Goal: Task Accomplishment & Management: Manage account settings

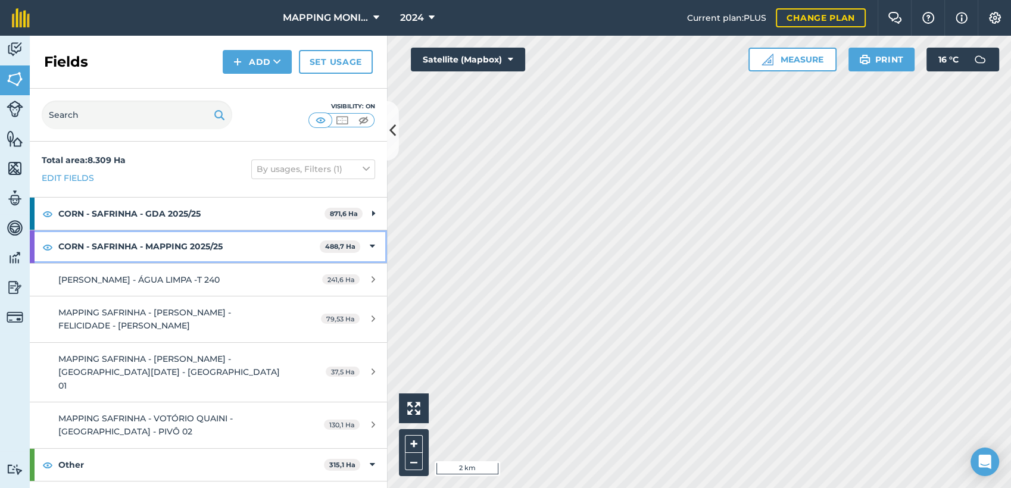
click at [370, 246] on icon at bounding box center [372, 246] width 5 height 13
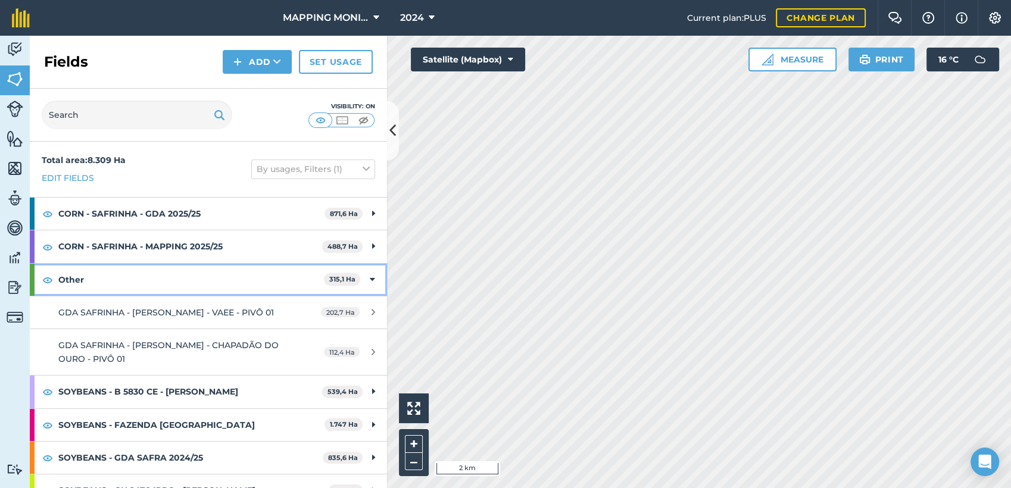
click at [370, 279] on icon at bounding box center [372, 279] width 5 height 13
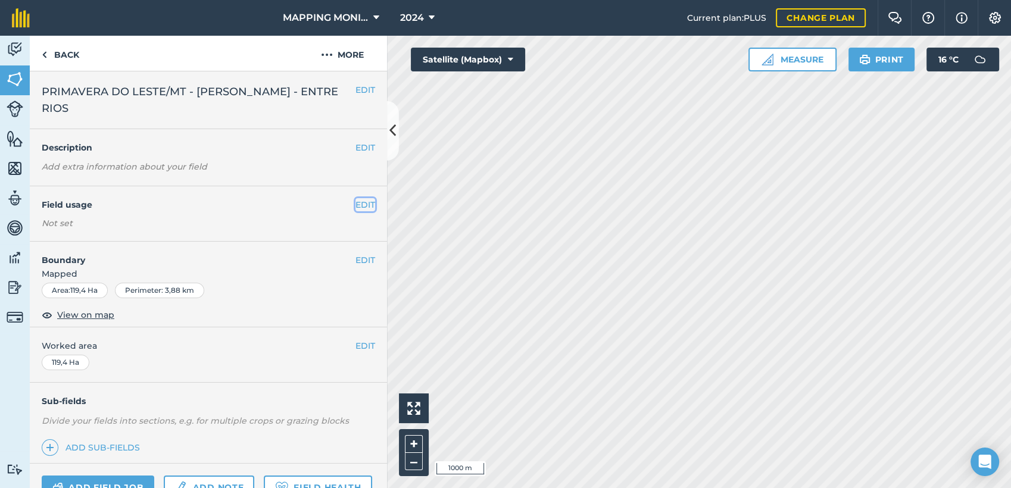
click at [356, 202] on button "EDIT" at bounding box center [366, 204] width 20 height 13
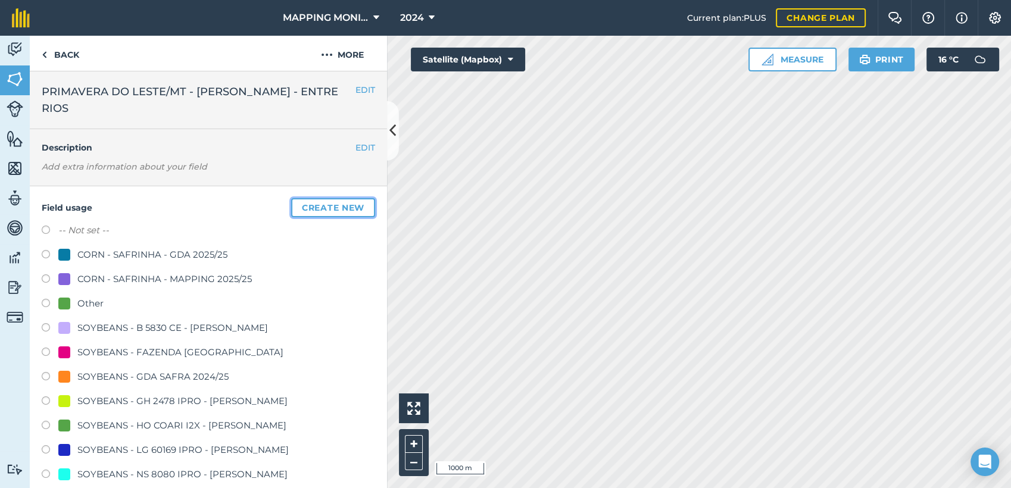
click at [323, 209] on button "Create new" at bounding box center [333, 207] width 84 height 19
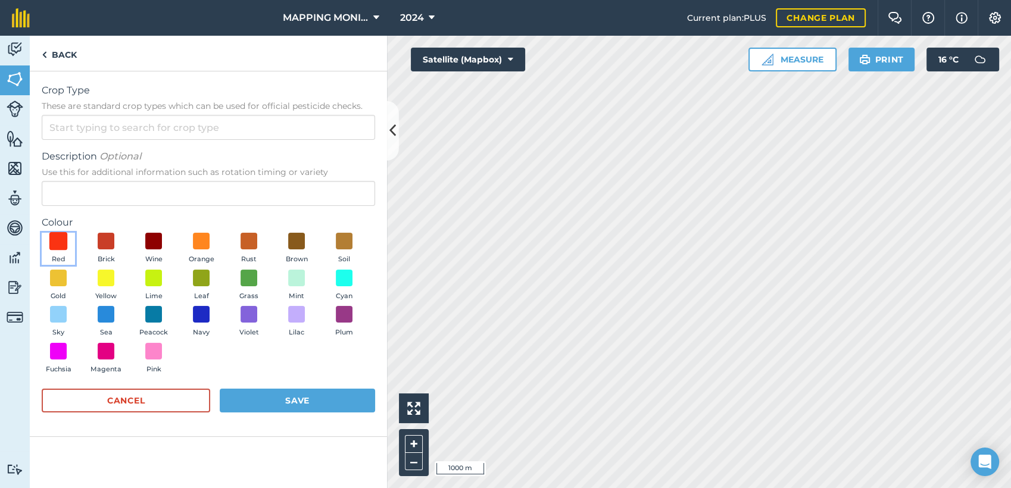
click at [59, 247] on span at bounding box center [58, 241] width 18 height 18
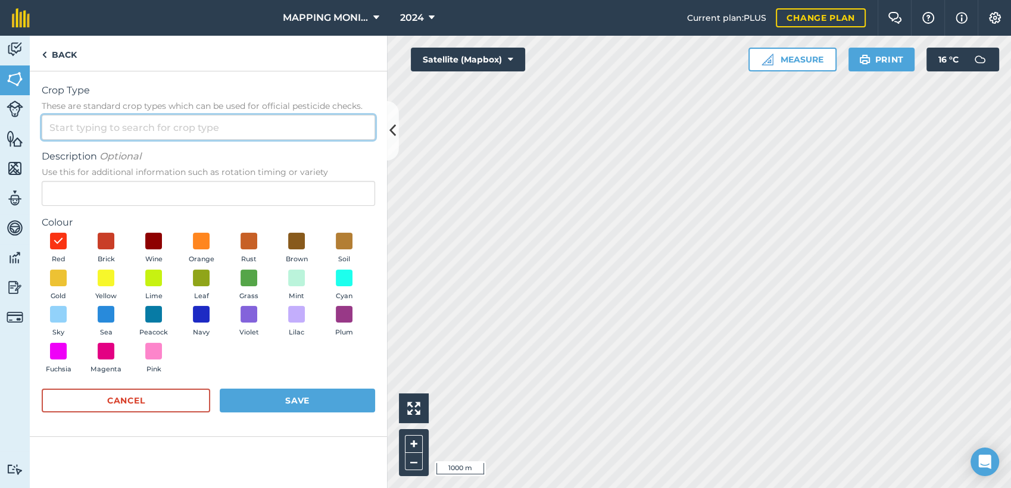
click at [86, 130] on input "Crop Type These are standard crop types which can be used for official pesticid…" at bounding box center [208, 127] width 333 height 25
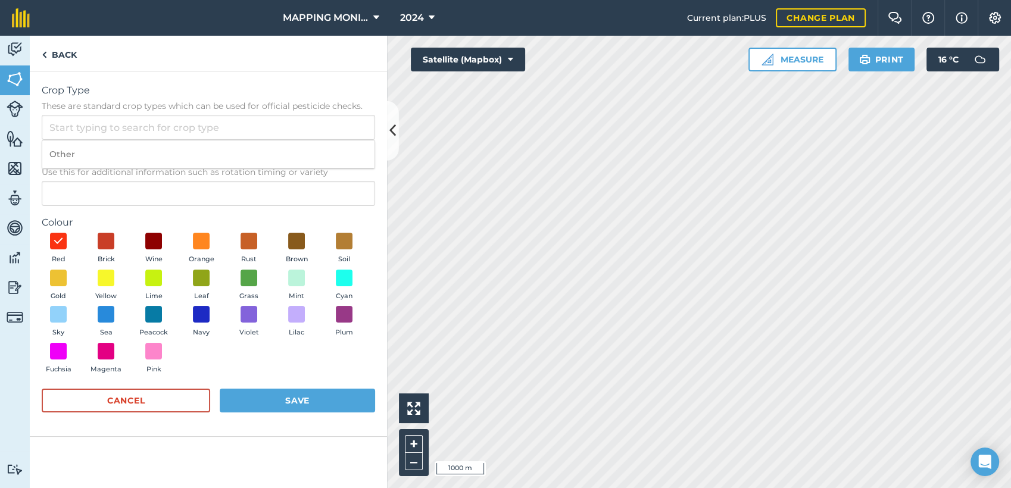
click at [68, 153] on li "Other" at bounding box center [208, 155] width 332 height 28
type input "Other"
click at [86, 187] on input "Description Optional Use this for additional information such as rotation timin…" at bounding box center [208, 193] width 333 height 25
type input "A DEFINIR"
click at [323, 398] on button "Save" at bounding box center [297, 401] width 155 height 24
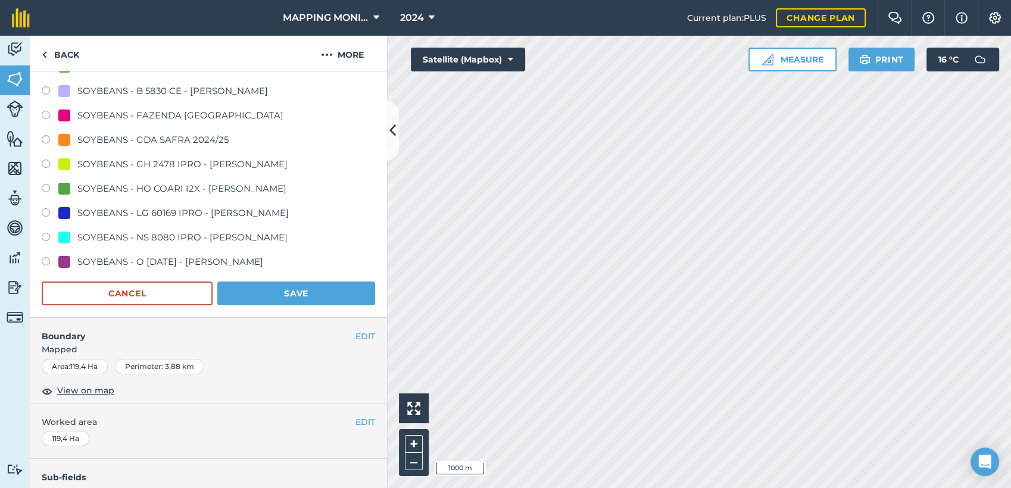
scroll to position [264, 0]
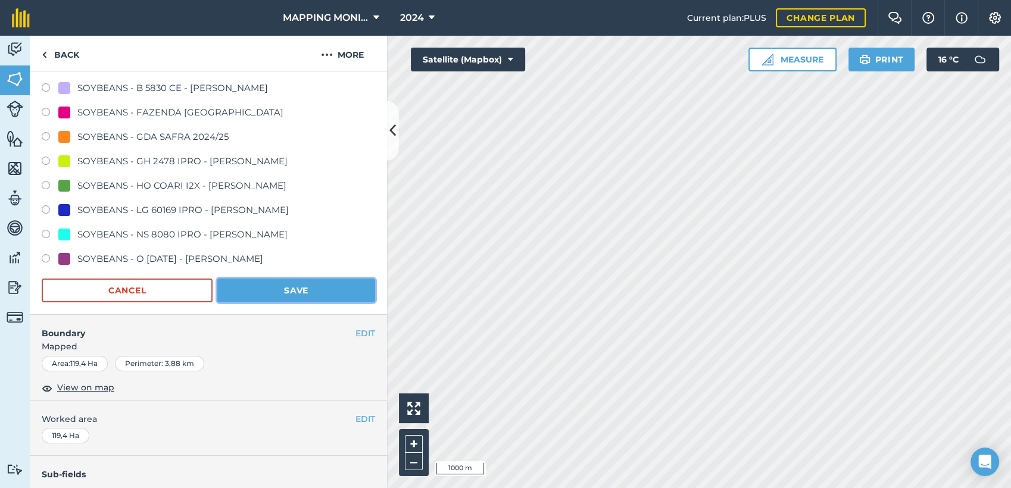
click at [310, 284] on button "Save" at bounding box center [296, 291] width 158 height 24
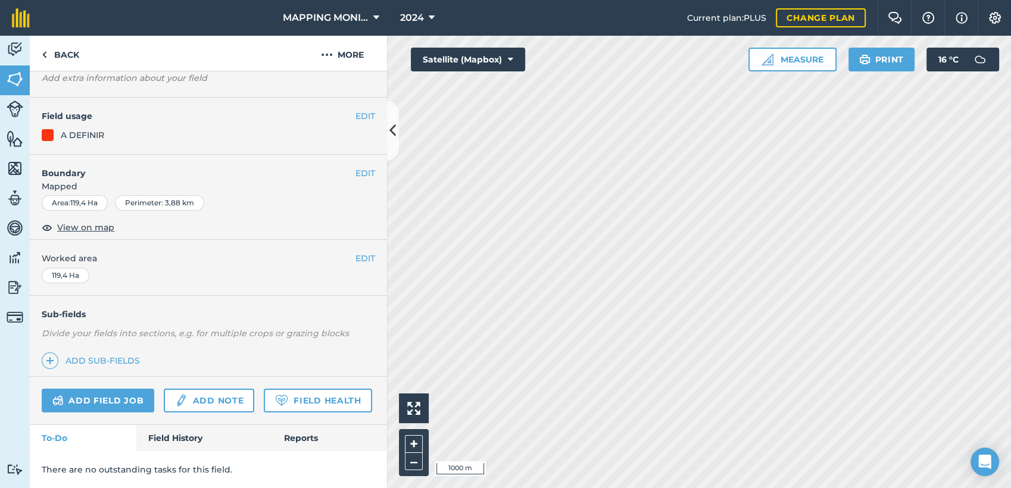
scroll to position [120, 0]
click at [73, 54] on link "Back" at bounding box center [60, 53] width 61 height 35
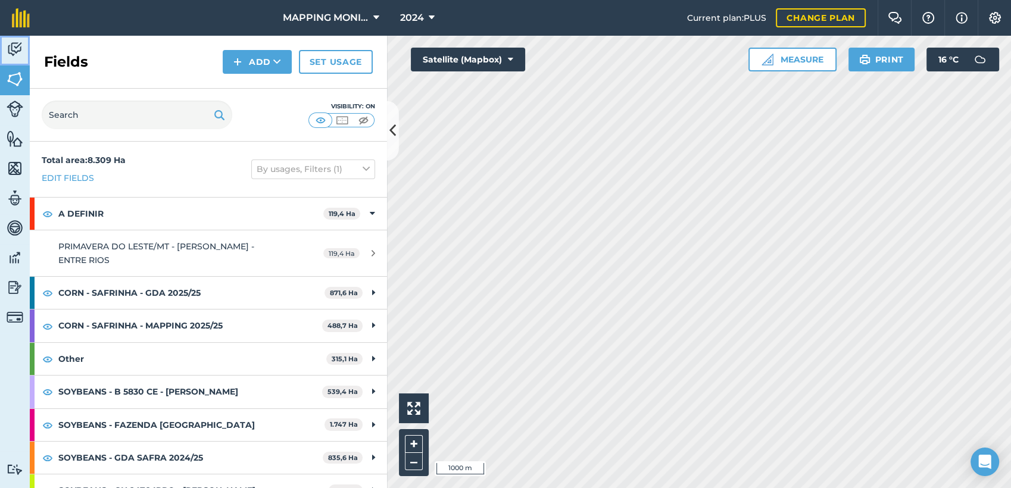
click at [16, 48] on img at bounding box center [15, 49] width 17 height 18
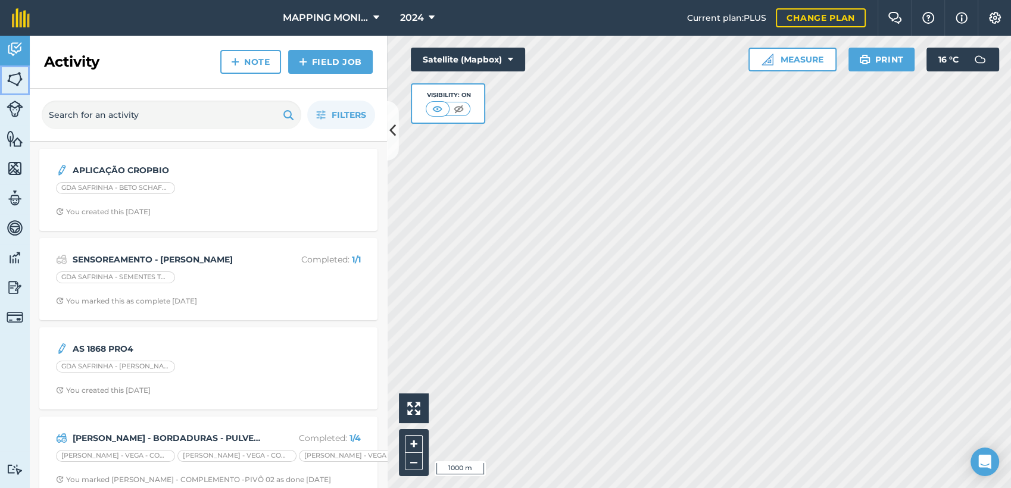
click at [8, 84] on img at bounding box center [15, 79] width 17 height 18
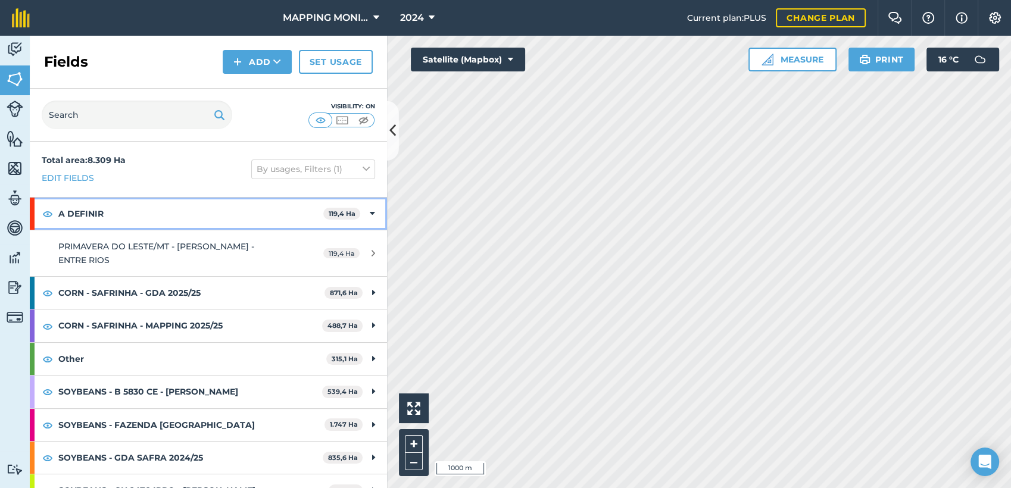
click at [160, 216] on strong "A DEFINIR" at bounding box center [190, 214] width 265 height 32
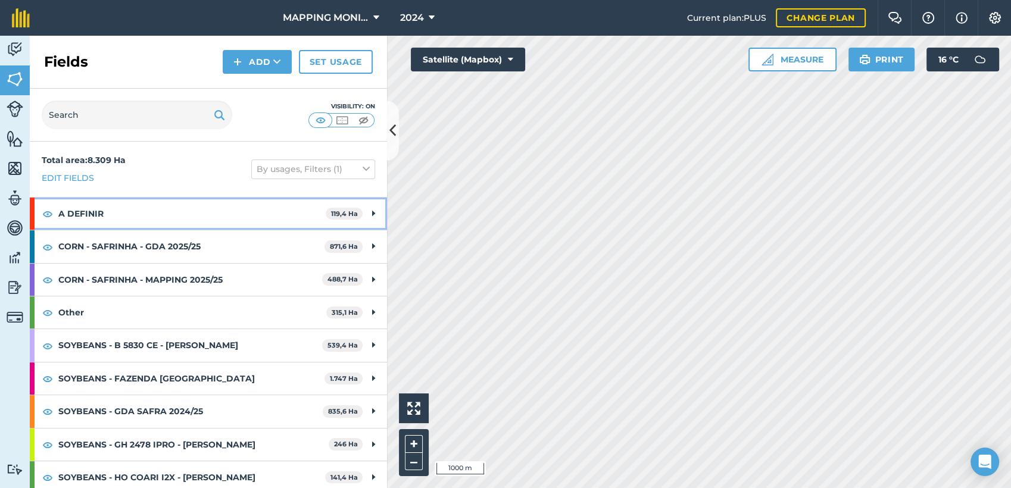
click at [163, 215] on strong "A DEFINIR" at bounding box center [191, 214] width 267 height 32
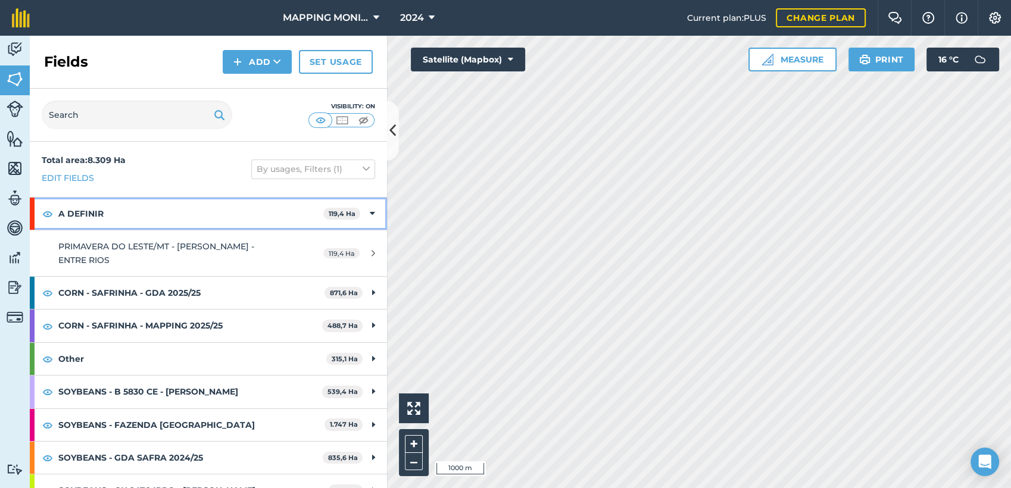
click at [370, 210] on icon at bounding box center [372, 213] width 5 height 13
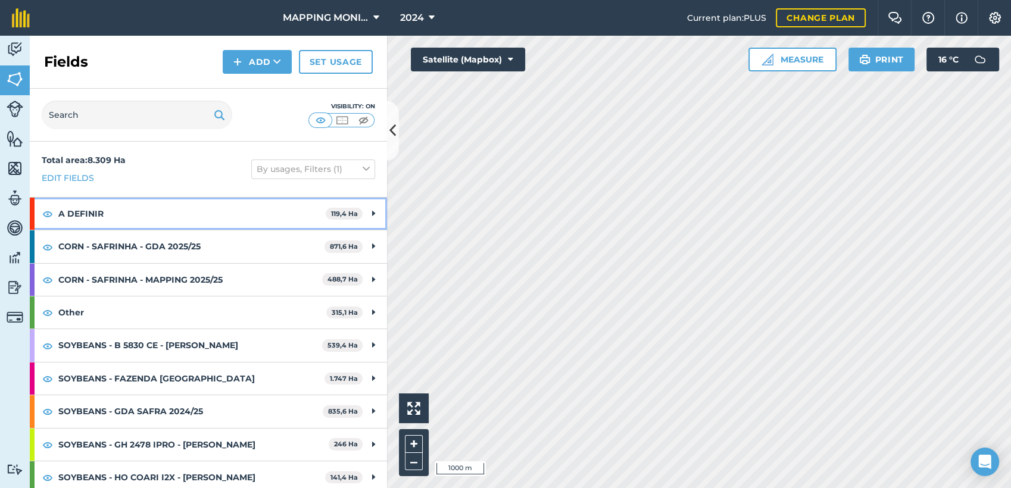
click at [360, 210] on div "A DEFINIR 119,4 Ha" at bounding box center [208, 214] width 357 height 32
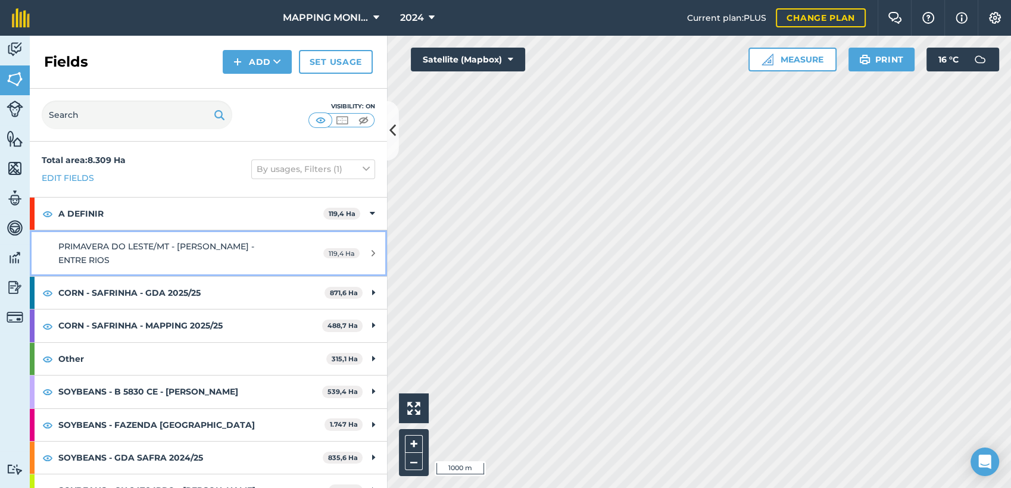
click at [194, 250] on span "PRIMAVERA DO LESTE/MT - [PERSON_NAME] - ENTRE RIOS" at bounding box center [156, 253] width 196 height 24
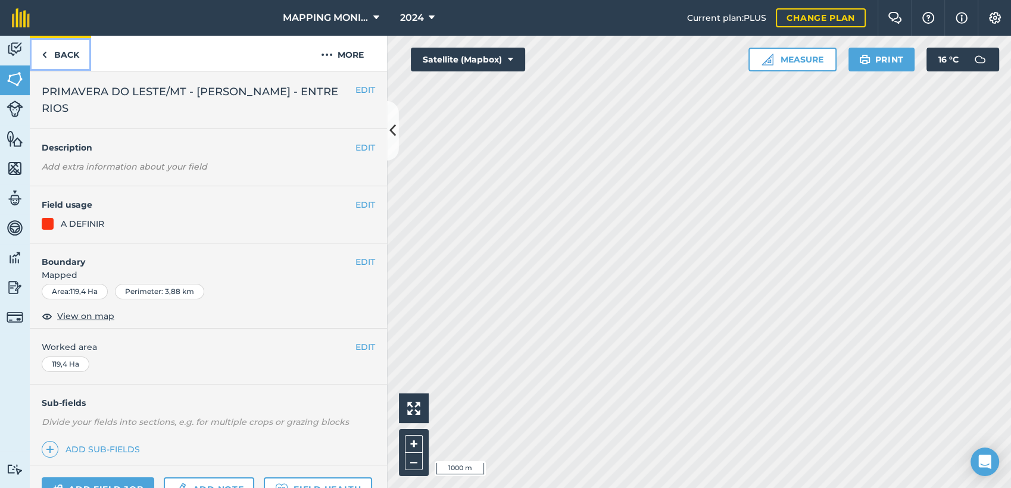
click at [76, 55] on link "Back" at bounding box center [60, 53] width 61 height 35
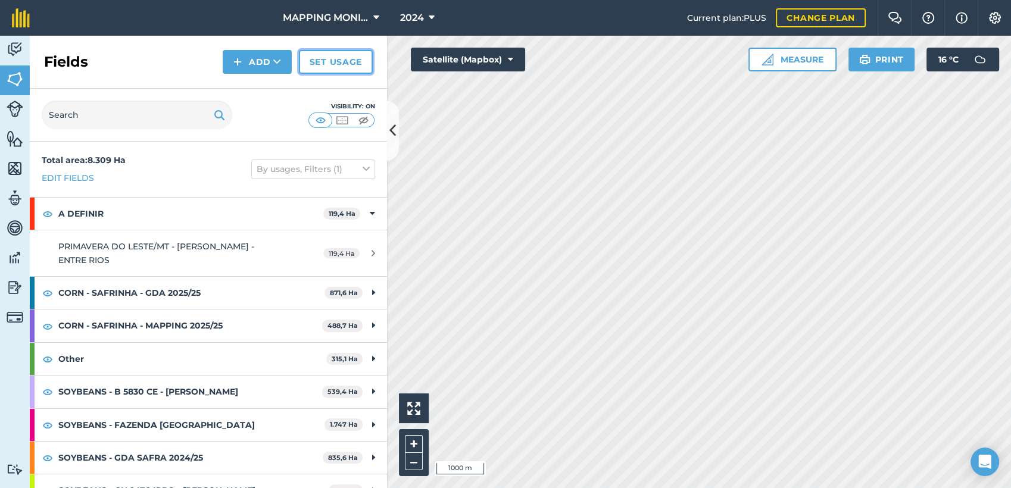
click at [356, 61] on link "Set usage" at bounding box center [336, 62] width 74 height 24
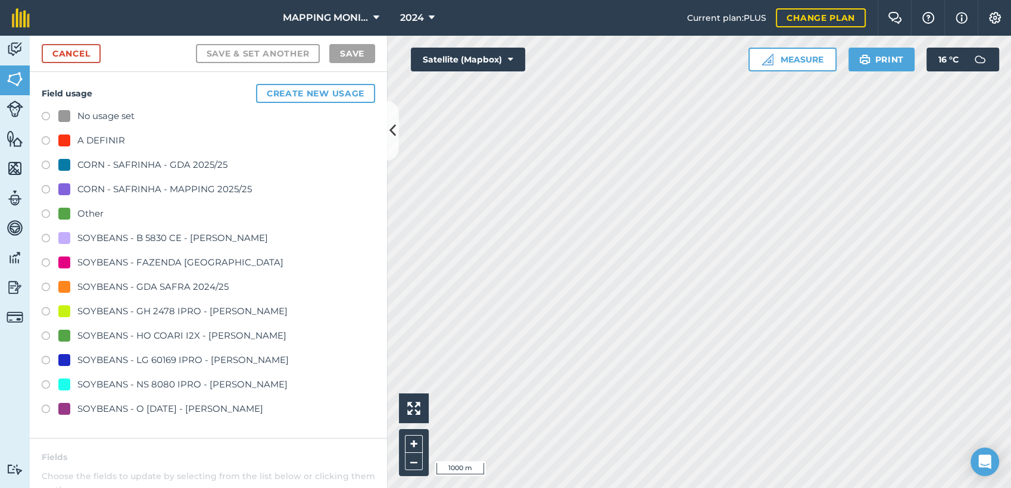
click at [49, 140] on label at bounding box center [50, 142] width 17 height 12
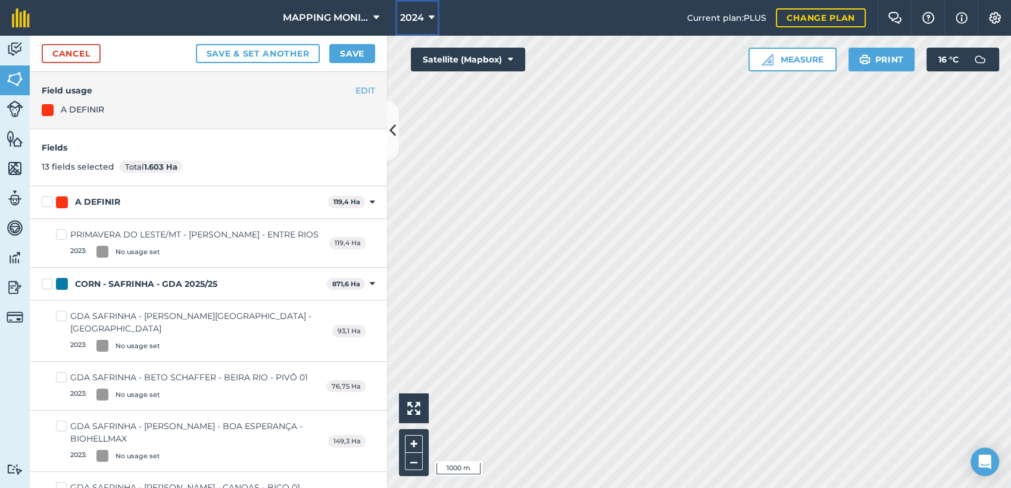
click at [432, 16] on icon at bounding box center [432, 18] width 6 height 14
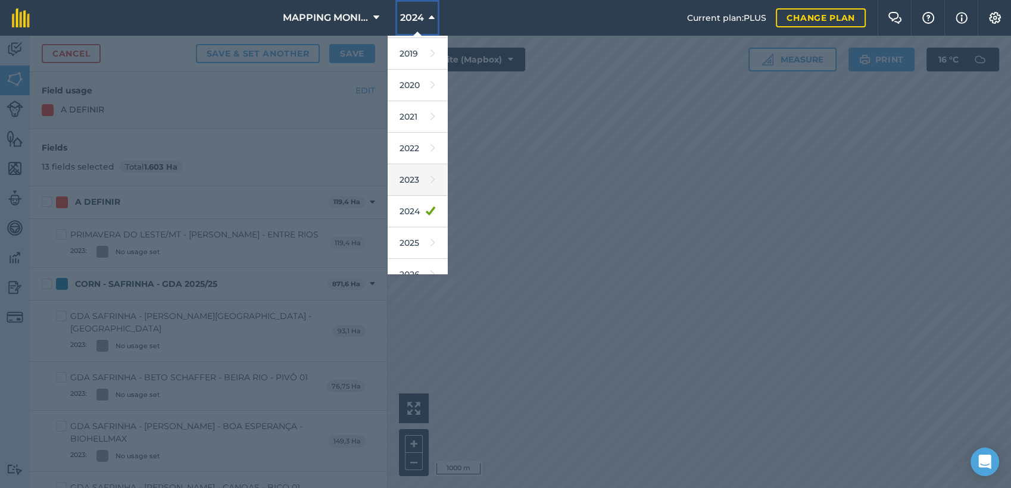
scroll to position [66, 0]
click at [431, 236] on icon at bounding box center [433, 237] width 5 height 17
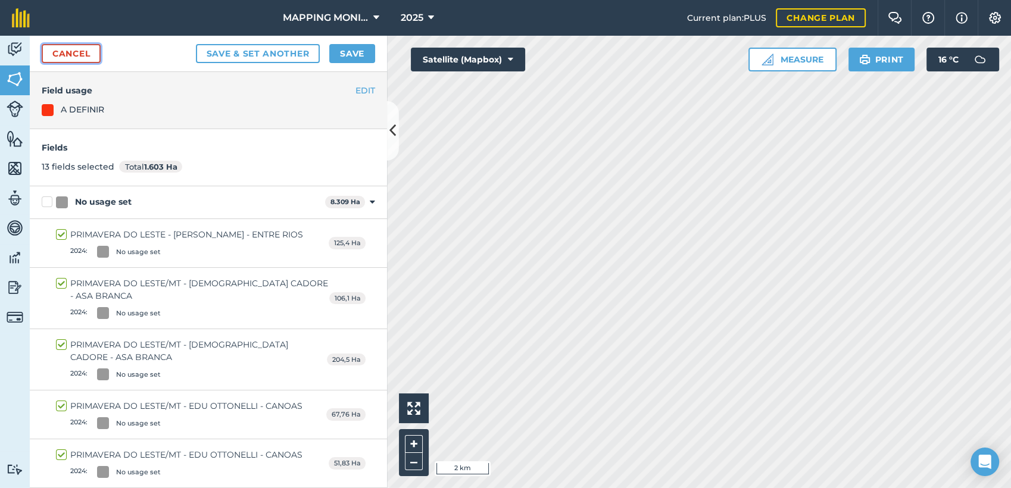
click at [76, 51] on link "Cancel" at bounding box center [71, 53] width 59 height 19
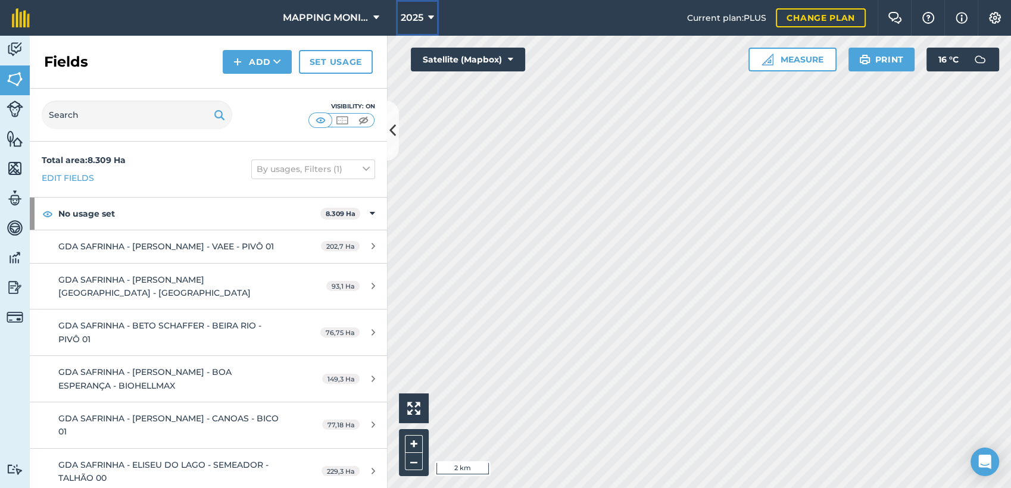
click at [426, 17] on button "2025" at bounding box center [417, 18] width 43 height 36
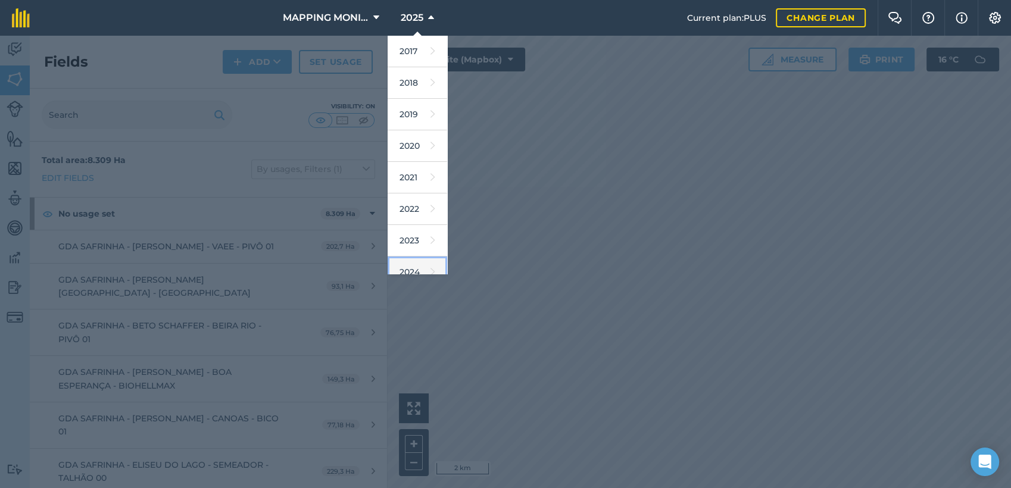
click at [431, 269] on icon at bounding box center [433, 272] width 5 height 17
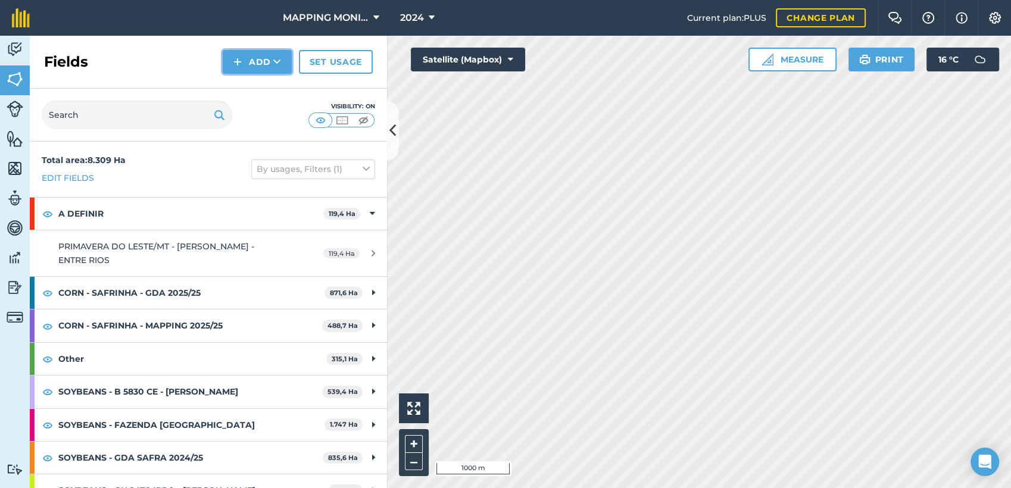
click at [280, 65] on icon at bounding box center [277, 62] width 8 height 12
click at [275, 82] on link "Draw" at bounding box center [257, 89] width 66 height 26
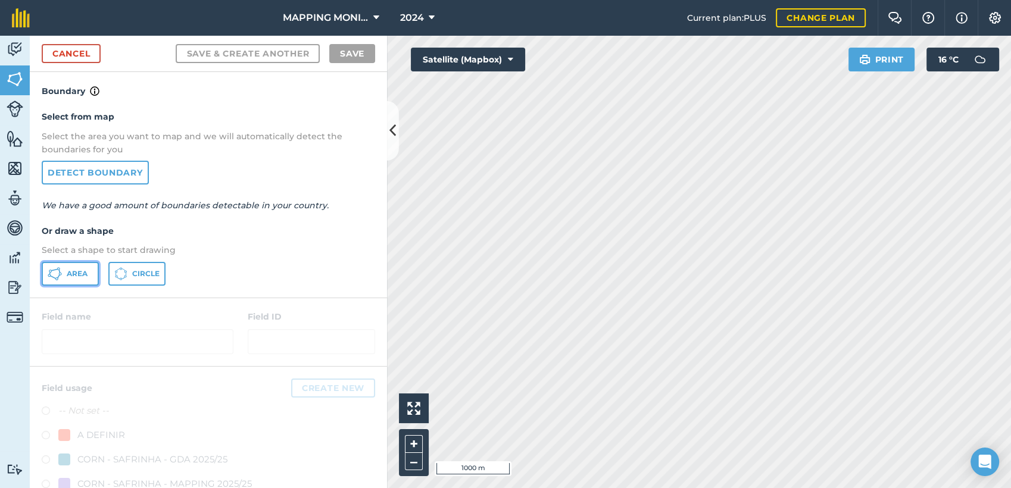
click at [67, 280] on button "Area" at bounding box center [70, 274] width 57 height 24
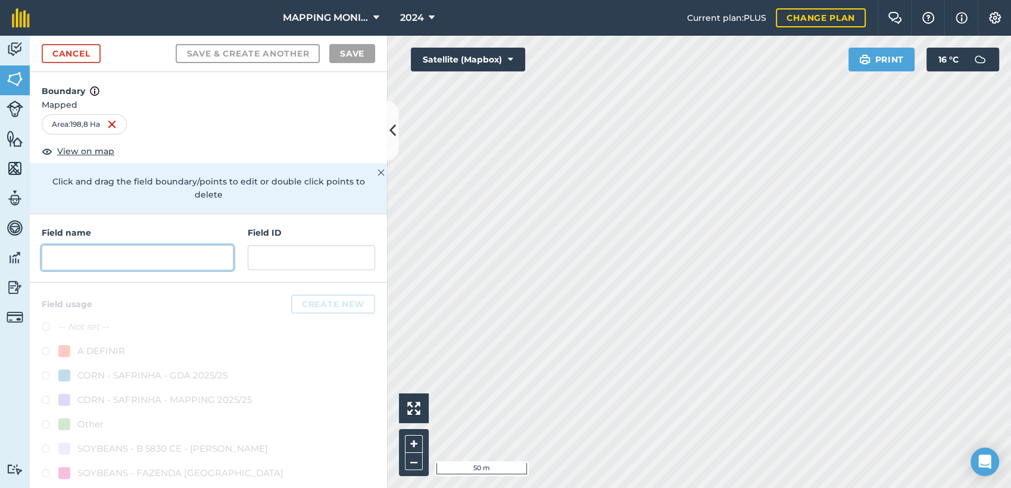
drag, startPoint x: 146, startPoint y: 255, endPoint x: 300, endPoint y: 266, distance: 154.6
click at [146, 255] on input "text" at bounding box center [138, 257] width 192 height 25
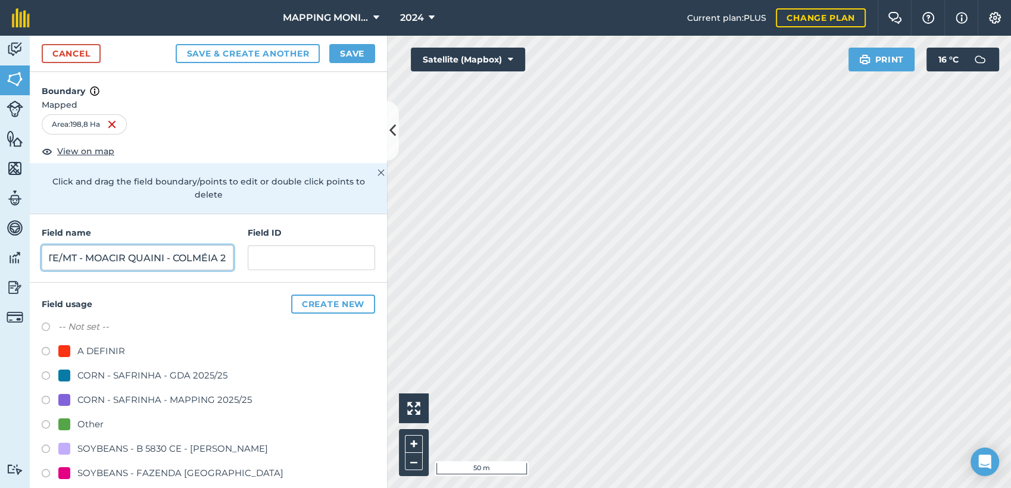
scroll to position [0, 108]
type input "PRIMAVERA DO LESTE/MT - MOACIR QUAINI - COLMÉIA 2"
click at [89, 346] on div "A DEFINIR" at bounding box center [101, 351] width 48 height 14
radio input "true"
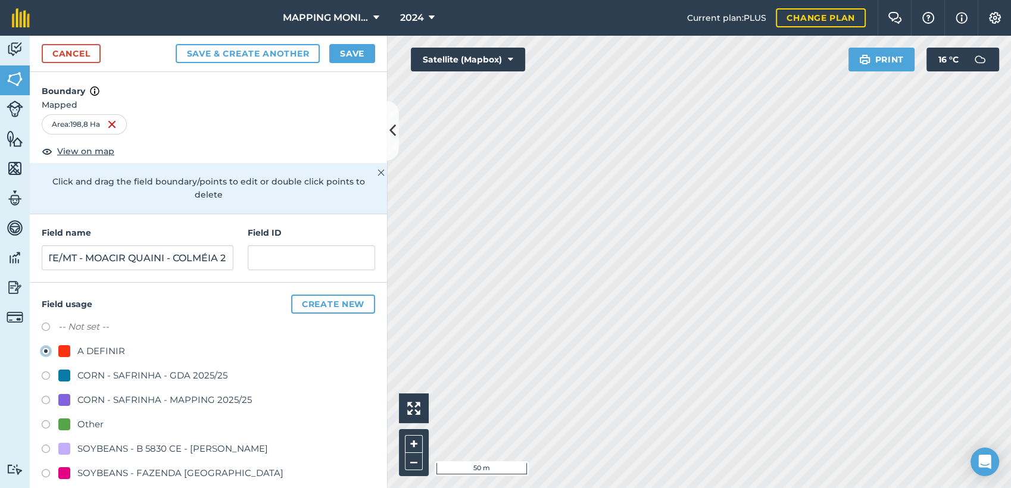
scroll to position [0, 0]
click at [351, 50] on button "Save" at bounding box center [352, 53] width 46 height 19
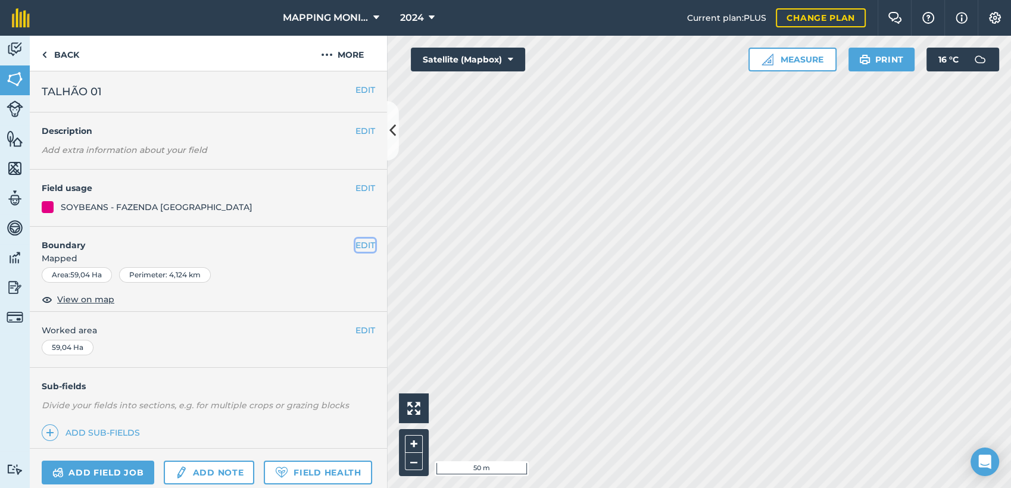
click at [356, 247] on button "EDIT" at bounding box center [366, 245] width 20 height 13
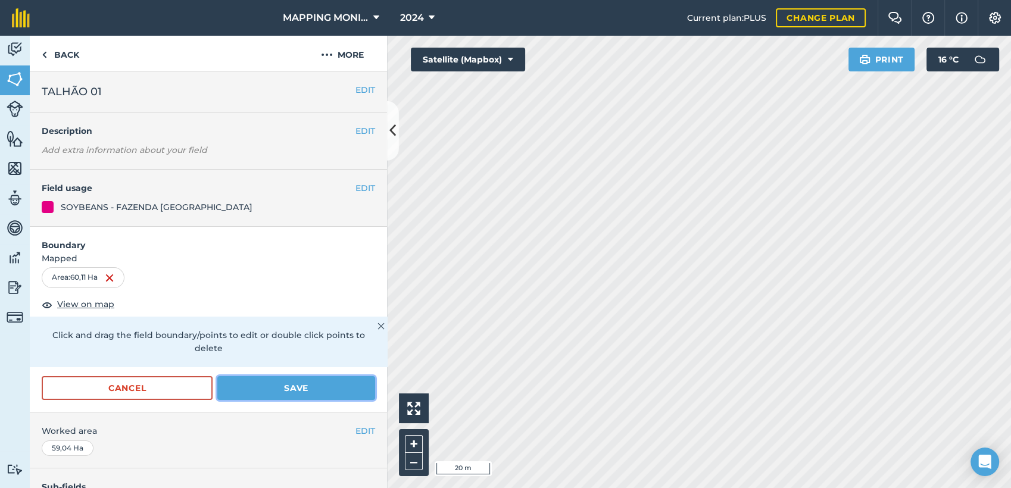
drag, startPoint x: 279, startPoint y: 386, endPoint x: 292, endPoint y: 386, distance: 12.5
click at [281, 386] on button "Save" at bounding box center [296, 388] width 158 height 24
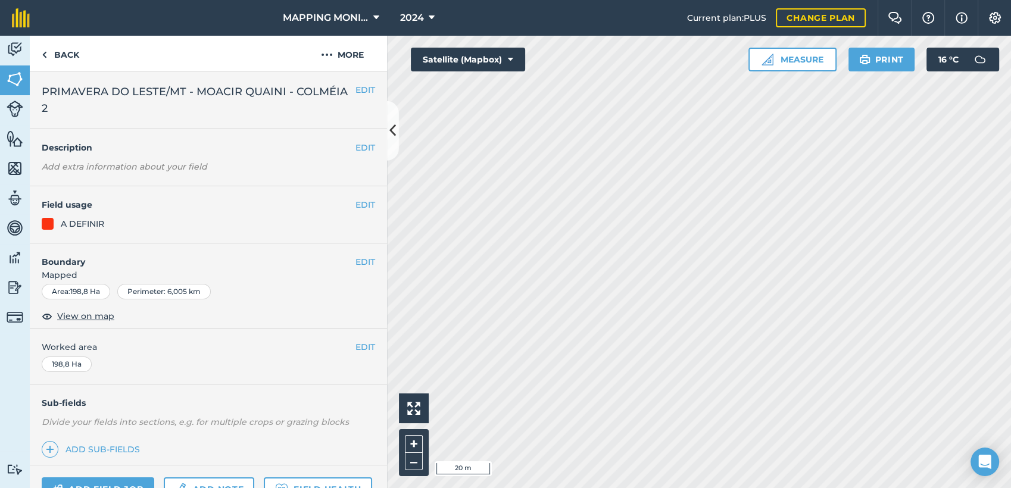
click at [343, 259] on h4 "Boundary" at bounding box center [193, 256] width 326 height 25
click at [356, 264] on button "EDIT" at bounding box center [366, 261] width 20 height 13
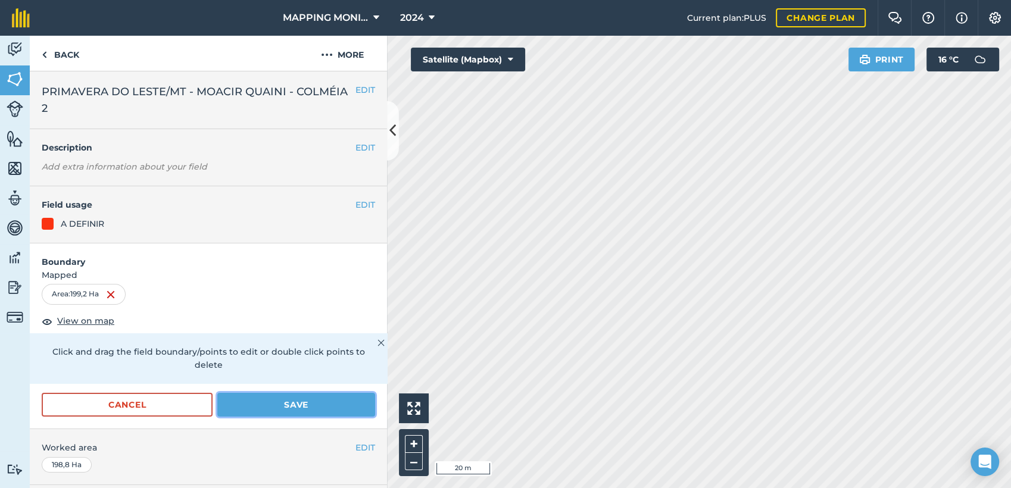
drag, startPoint x: 295, startPoint y: 403, endPoint x: 301, endPoint y: 406, distance: 6.4
click at [296, 404] on button "Save" at bounding box center [296, 405] width 158 height 24
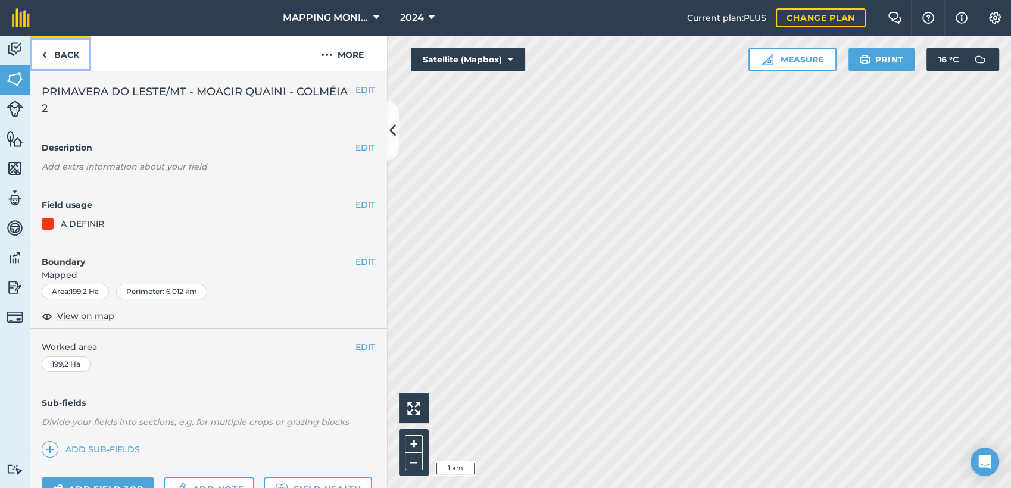
click at [54, 52] on link "Back" at bounding box center [60, 53] width 61 height 35
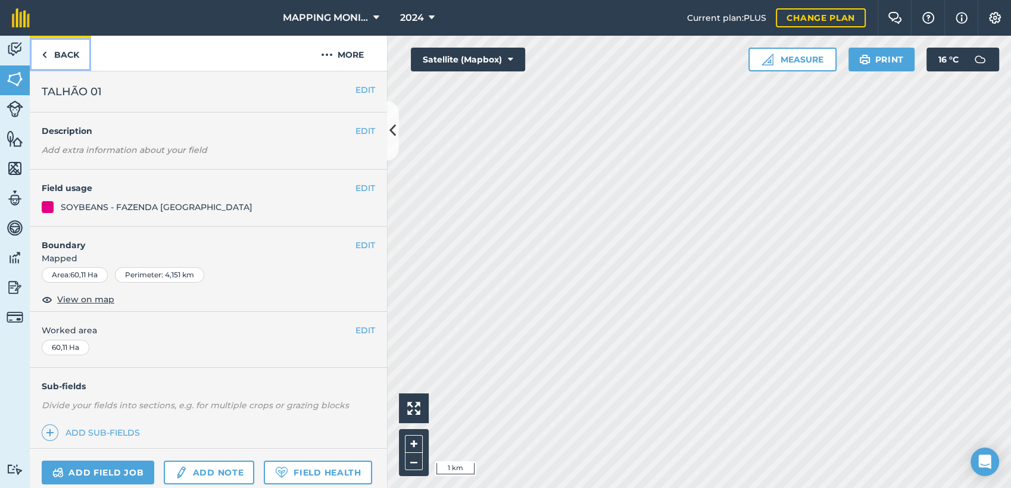
click at [52, 52] on link "Back" at bounding box center [60, 53] width 61 height 35
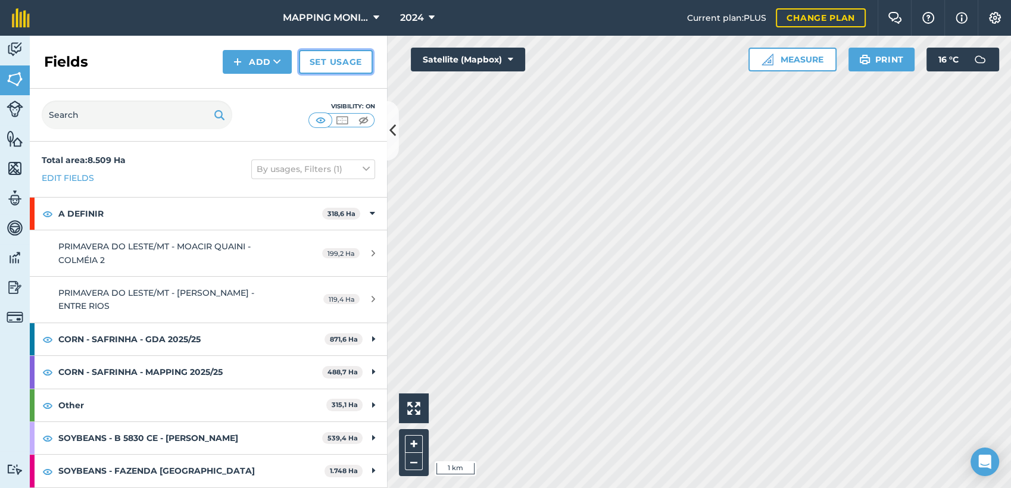
click at [319, 58] on link "Set usage" at bounding box center [336, 62] width 74 height 24
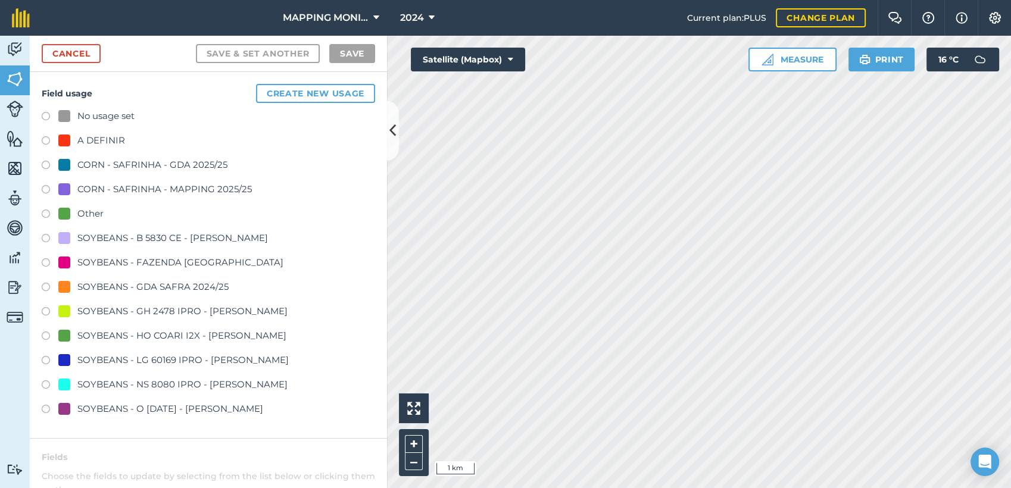
click at [96, 136] on div "A DEFINIR" at bounding box center [101, 140] width 48 height 14
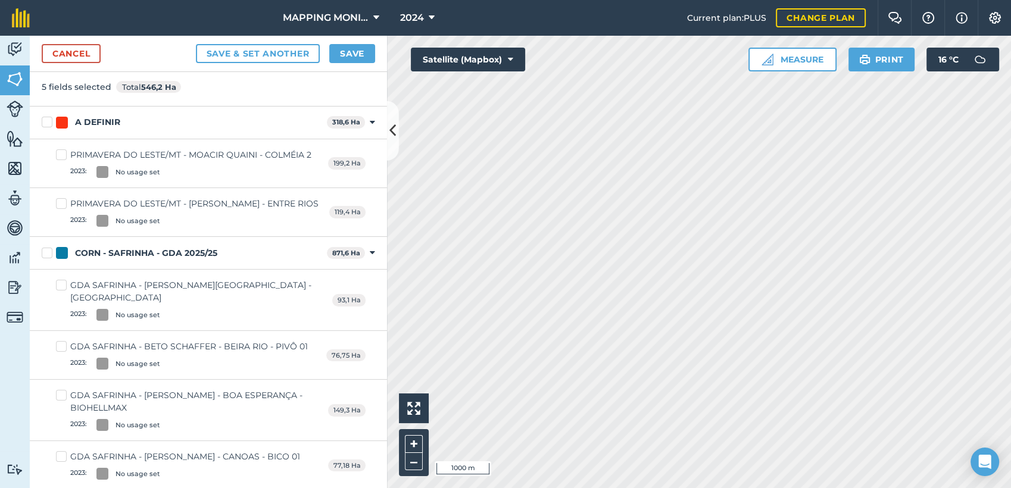
scroll to position [132, 0]
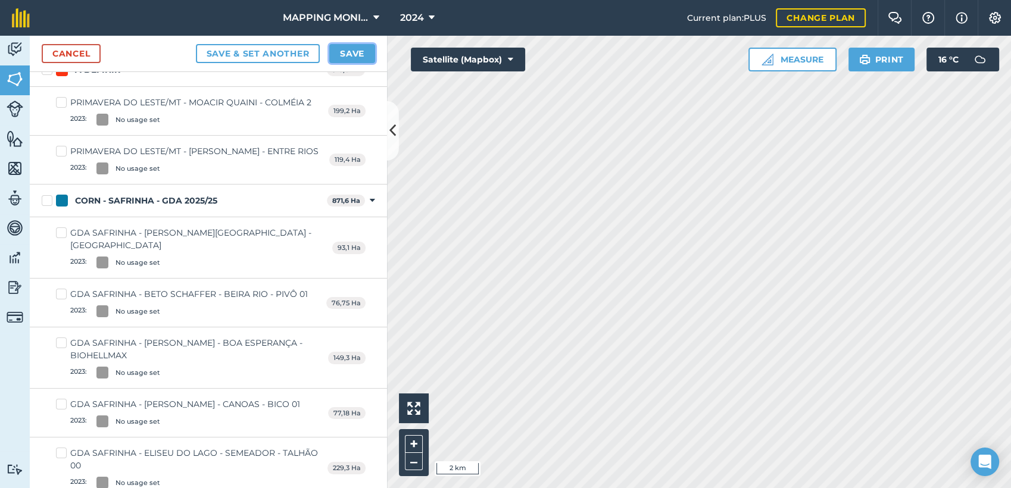
click at [347, 54] on button "Save" at bounding box center [352, 53] width 46 height 19
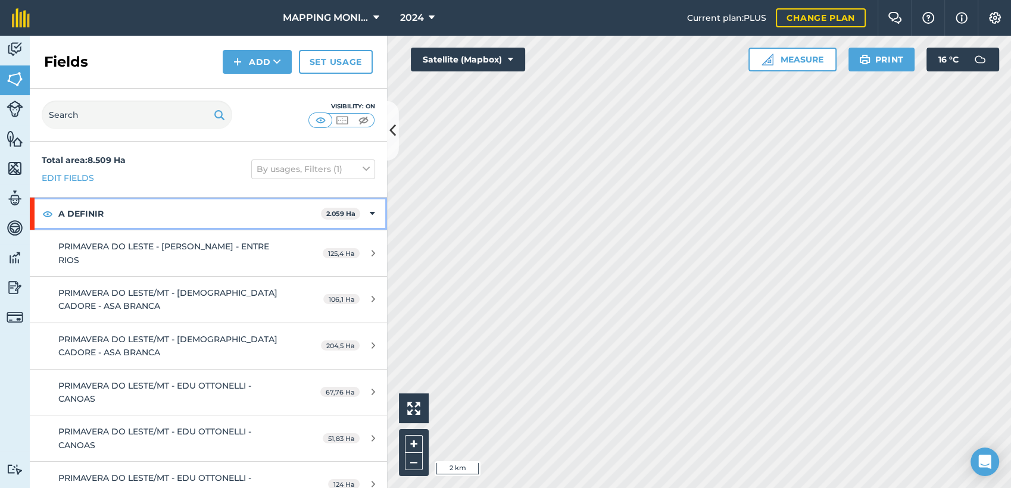
click at [357, 210] on div "A DEFINIR 2.059 Ha" at bounding box center [208, 214] width 357 height 32
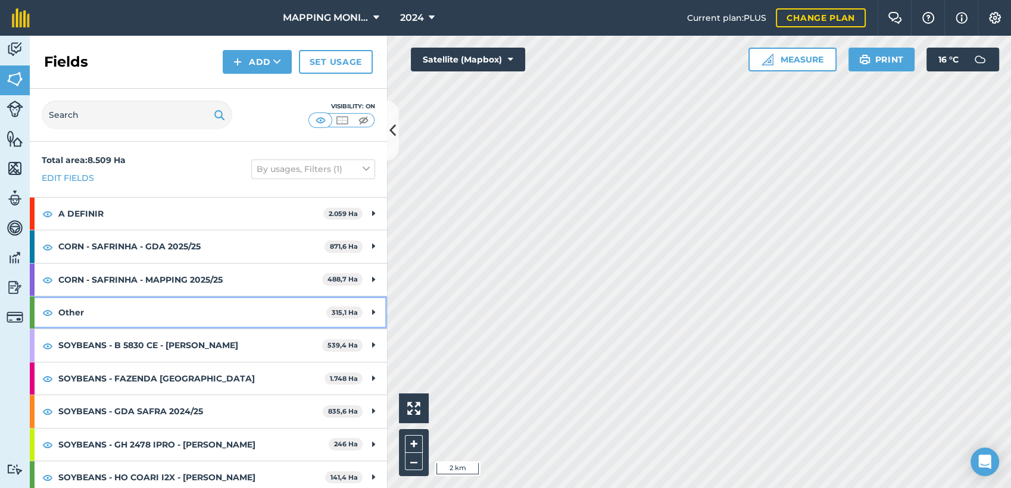
click at [366, 310] on div "Other 315,1 Ha" at bounding box center [208, 313] width 357 height 32
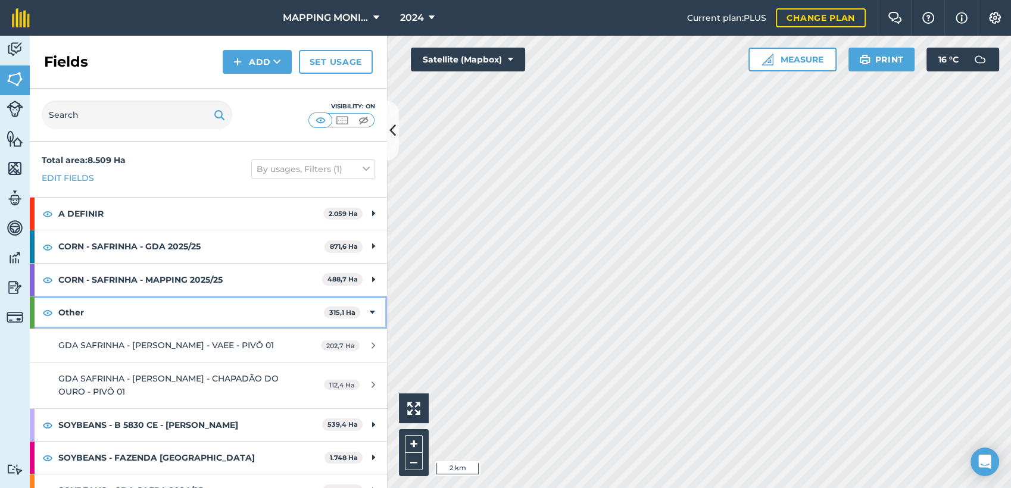
click at [366, 310] on div "Other 315,1 Ha" at bounding box center [208, 313] width 357 height 32
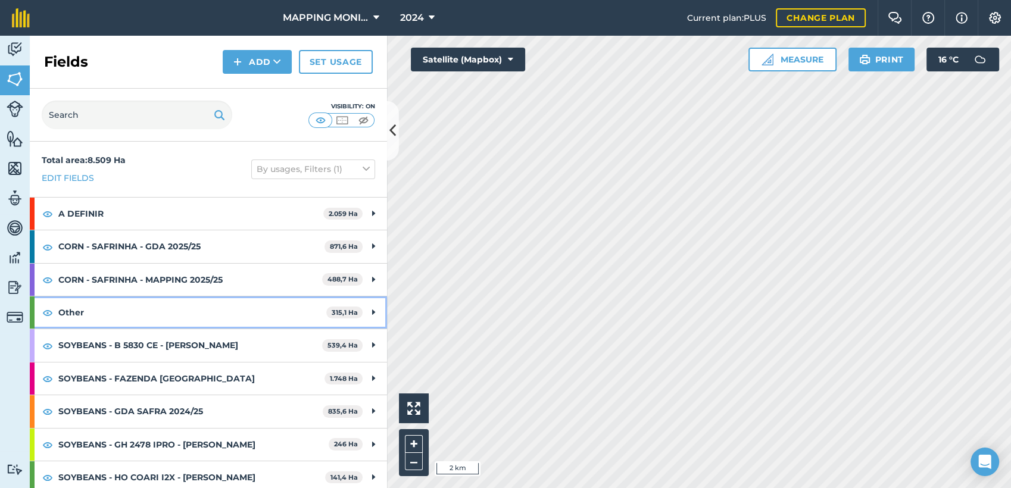
click at [372, 313] on icon at bounding box center [373, 312] width 3 height 13
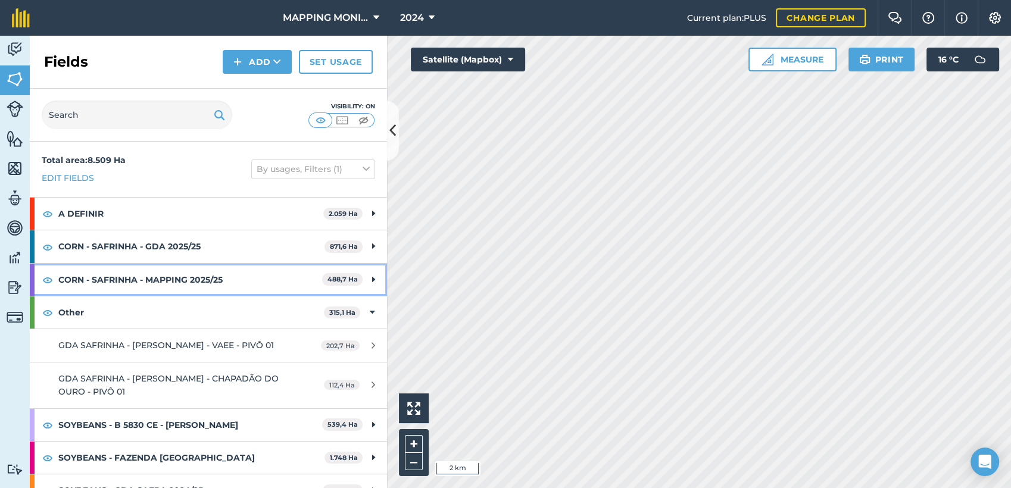
click at [372, 276] on icon at bounding box center [373, 279] width 3 height 13
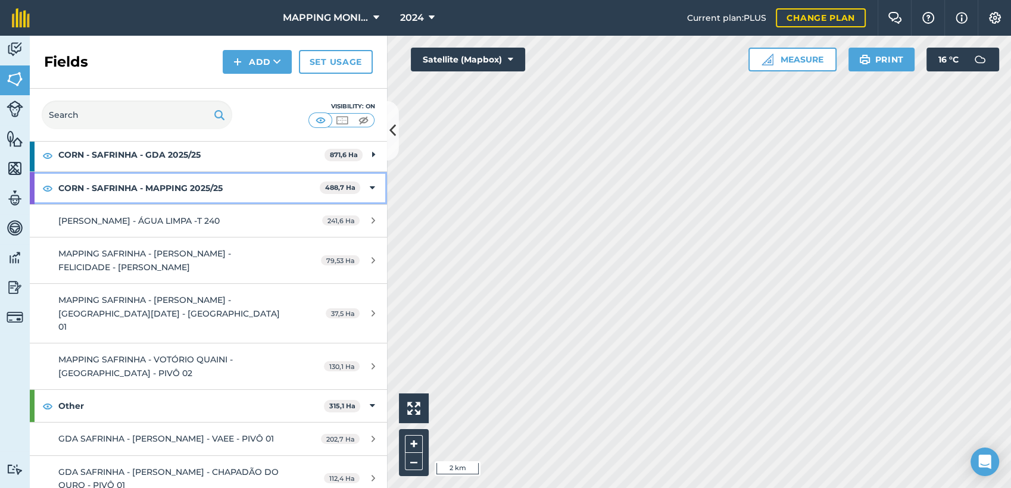
scroll to position [132, 0]
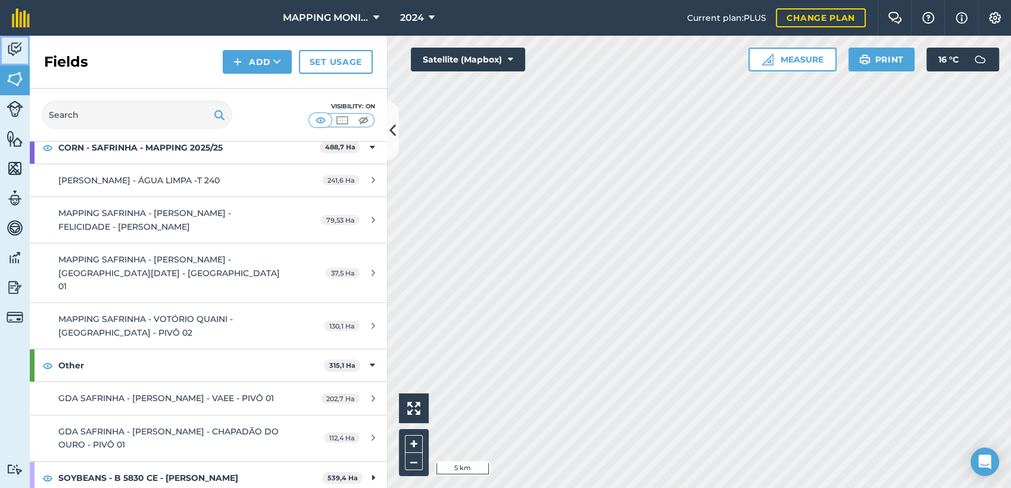
click at [12, 45] on img at bounding box center [15, 49] width 17 height 18
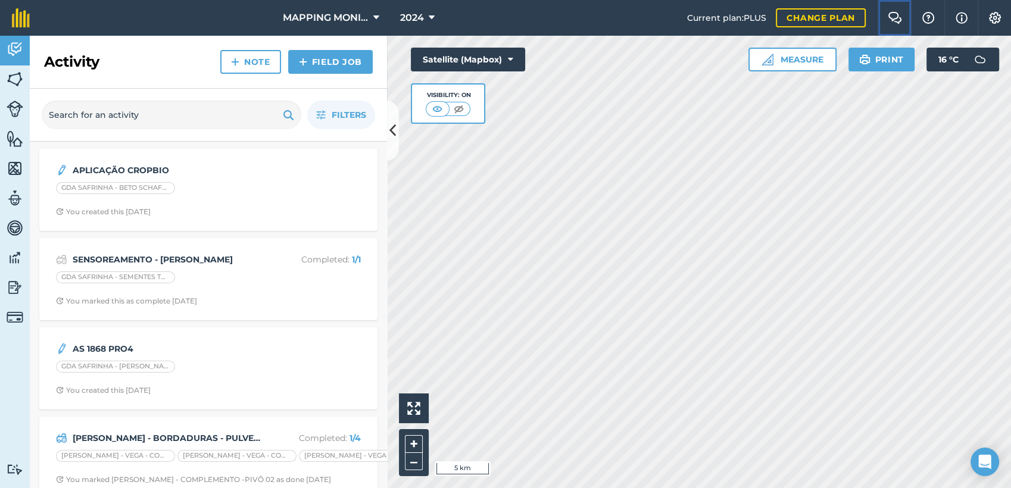
click at [890, 18] on img at bounding box center [895, 18] width 14 height 12
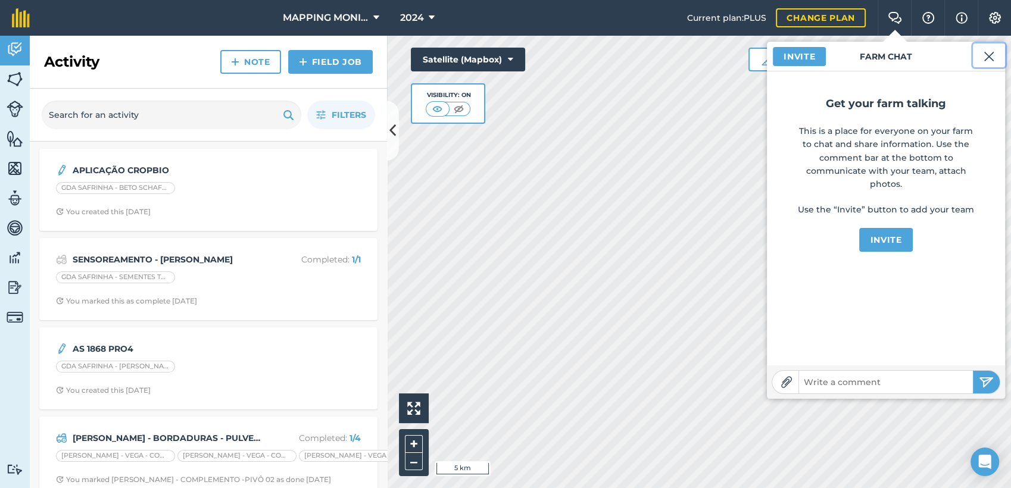
click at [991, 54] on img at bounding box center [989, 56] width 11 height 14
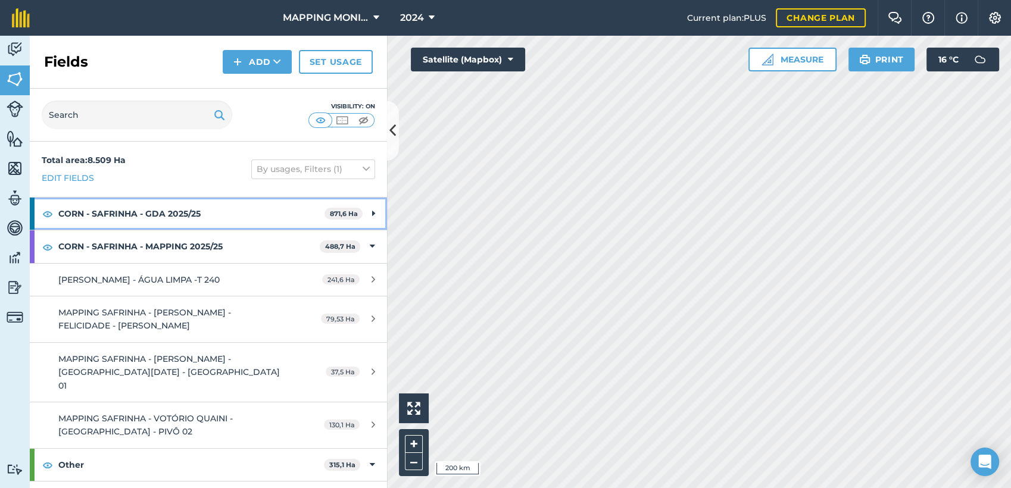
click at [372, 212] on icon at bounding box center [373, 213] width 3 height 13
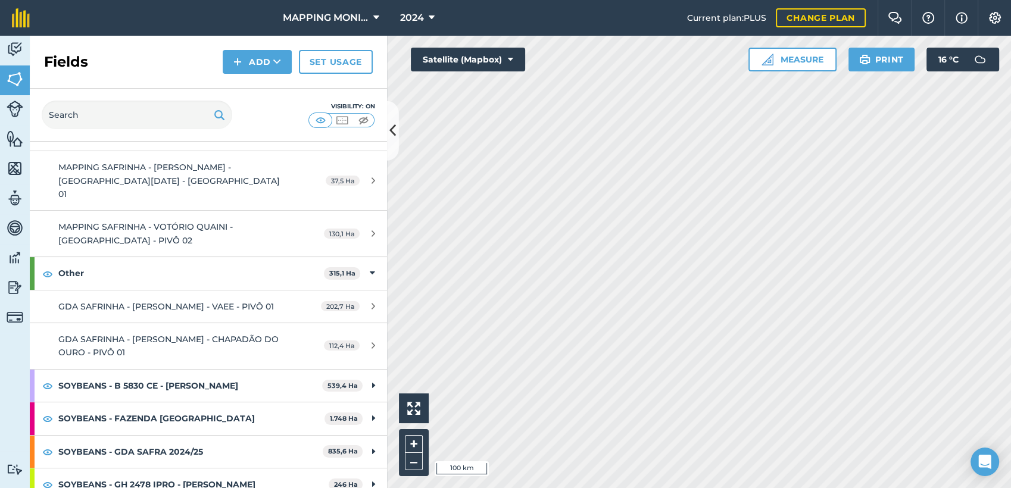
scroll to position [595, 0]
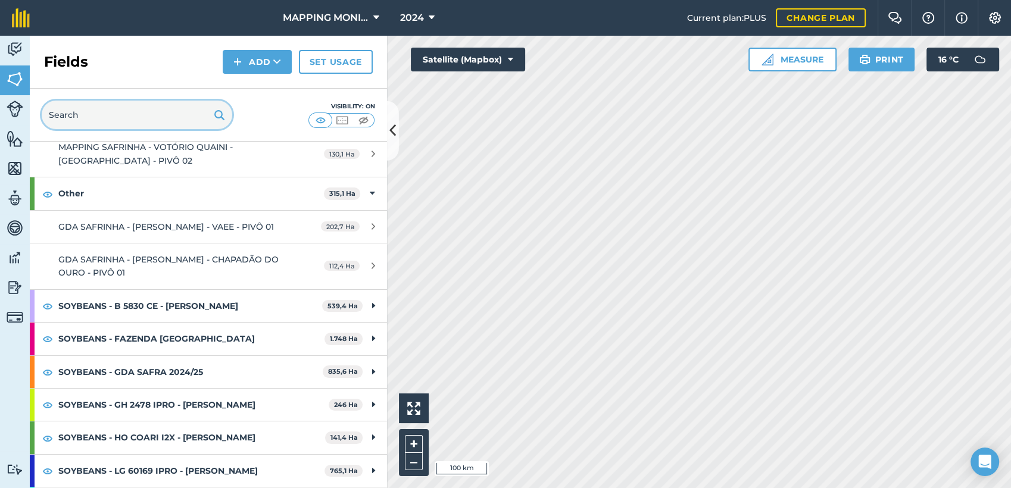
click at [117, 120] on input "text" at bounding box center [137, 115] width 191 height 29
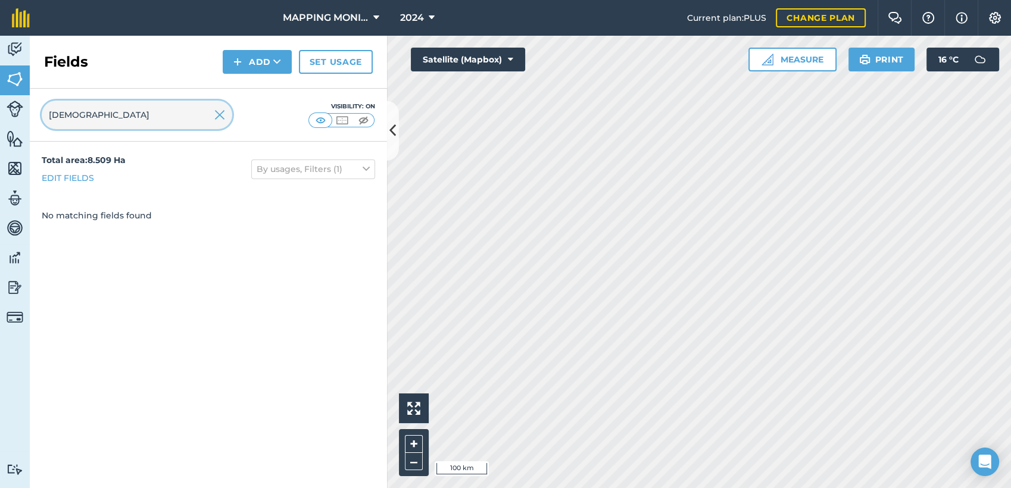
type input "VEDANA"
click at [12, 104] on img at bounding box center [15, 109] width 17 height 17
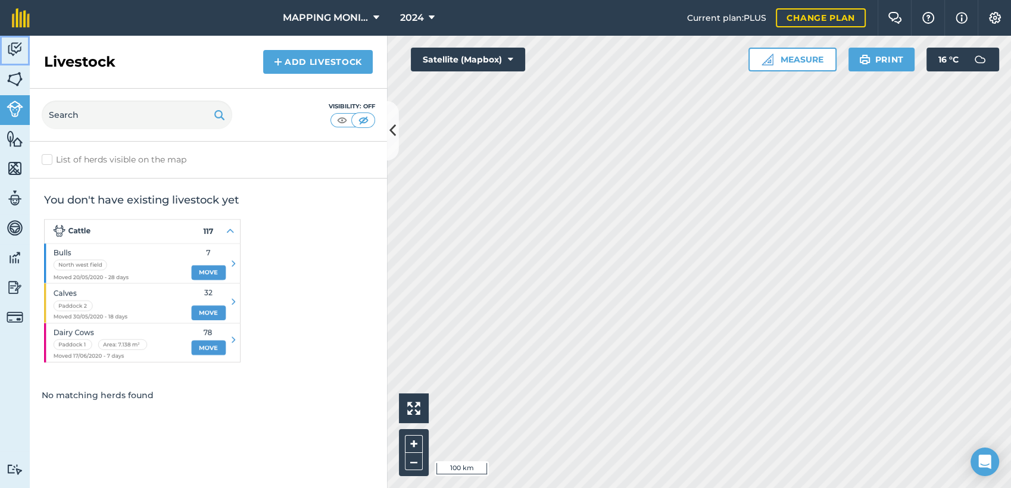
click at [17, 45] on img at bounding box center [15, 49] width 17 height 18
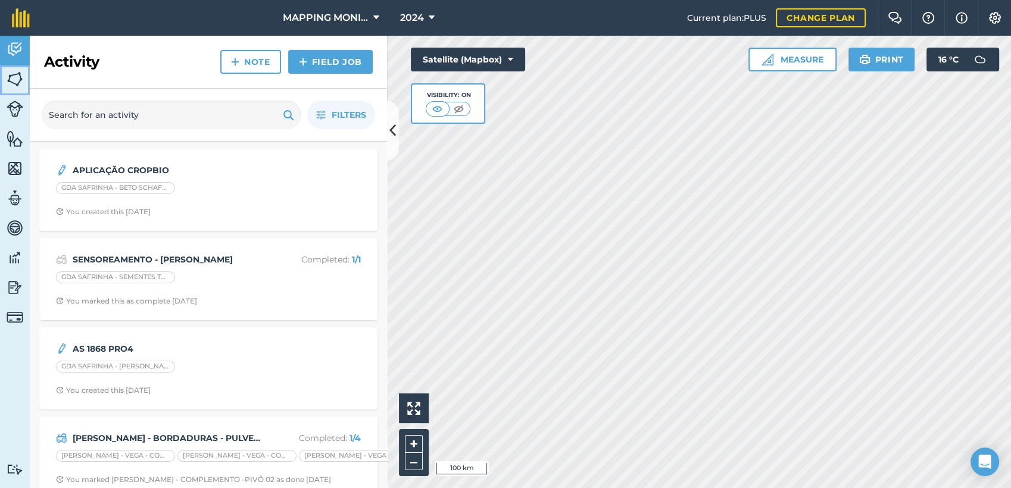
click at [13, 77] on img at bounding box center [15, 79] width 17 height 18
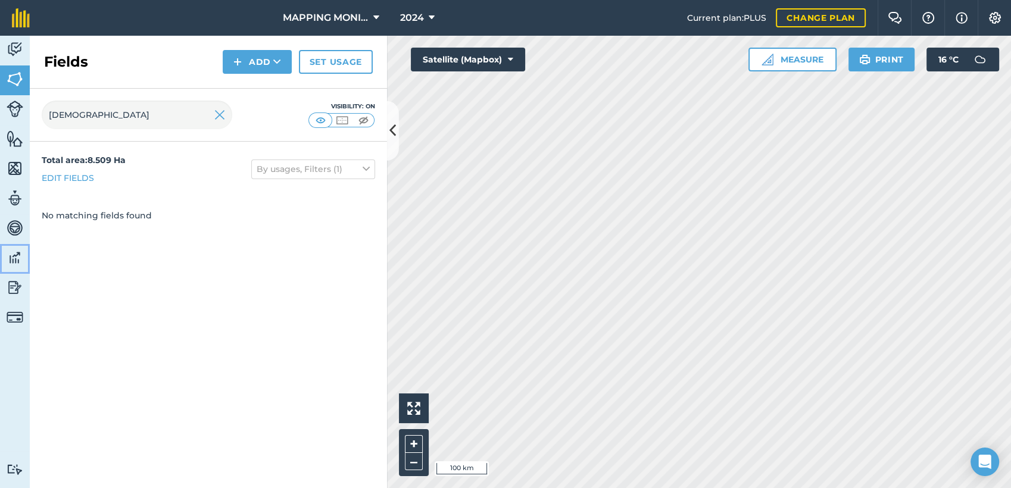
click at [15, 252] on img at bounding box center [15, 258] width 17 height 18
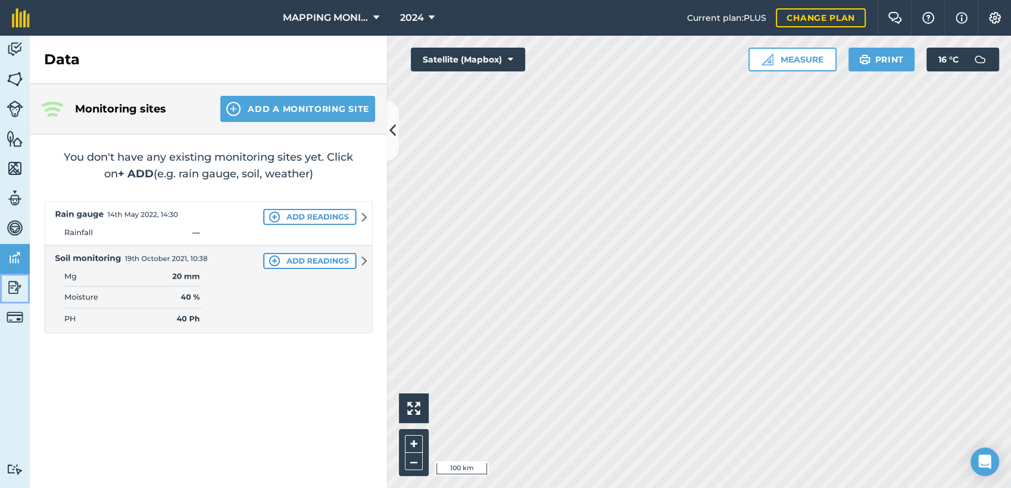
click at [15, 291] on img at bounding box center [15, 288] width 17 height 18
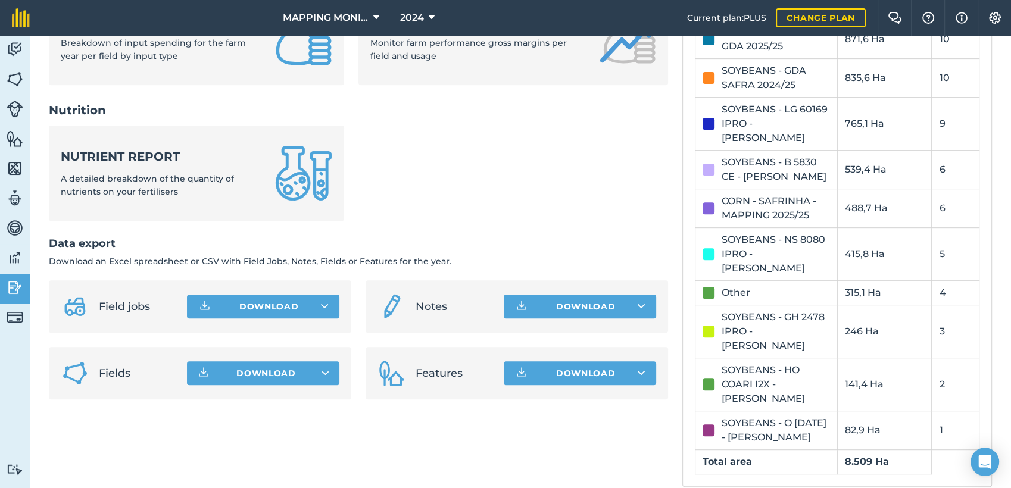
scroll to position [550, 0]
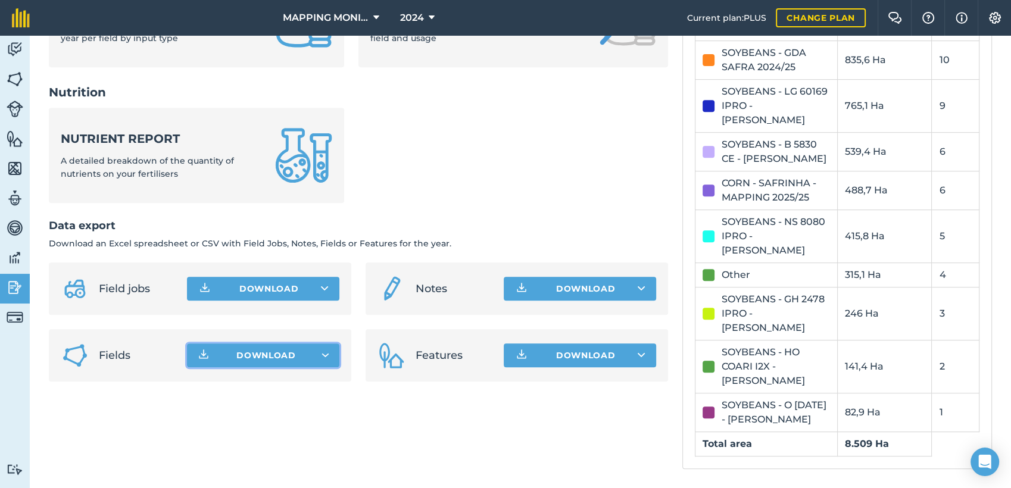
click at [324, 354] on icon "button" at bounding box center [325, 355] width 7 height 3
click at [327, 344] on button "Download" at bounding box center [263, 356] width 152 height 24
